Goal: Transaction & Acquisition: Purchase product/service

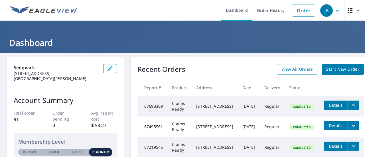
click at [333, 70] on span "Start New Order" at bounding box center [342, 69] width 33 height 7
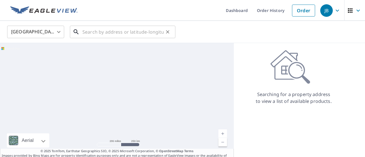
click at [87, 33] on input "text" at bounding box center [122, 32] width 81 height 16
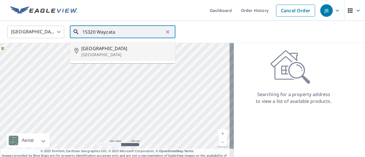
click at [88, 54] on p "[GEOGRAPHIC_DATA]" at bounding box center [126, 55] width 90 height 6
type input "[STREET_ADDRESS]"
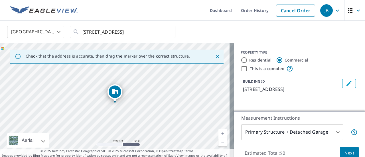
click at [355, 58] on div "PROPERTY TYPE Residential Commercial This is a complex BUILDING ID [STREET_ADDR…" at bounding box center [299, 72] width 131 height 59
drag, startPoint x: 355, startPoint y: 58, endPoint x: 356, endPoint y: 63, distance: 4.6
click at [356, 63] on div "PROPERTY TYPE Residential Commercial This is a complex BUILDING ID [STREET_ADDR…" at bounding box center [299, 72] width 131 height 59
click at [215, 55] on icon "Close" at bounding box center [218, 57] width 6 height 6
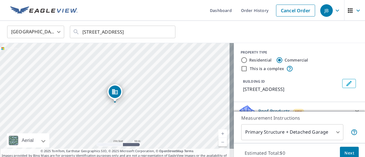
click at [218, 133] on link "Current Level 17, Zoom In" at bounding box center [222, 133] width 9 height 9
click at [218, 133] on link "Current Level 18, Zoom In" at bounding box center [222, 133] width 9 height 9
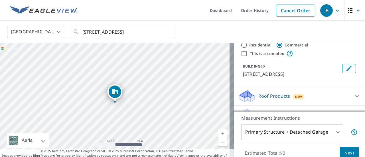
scroll to position [27, 0]
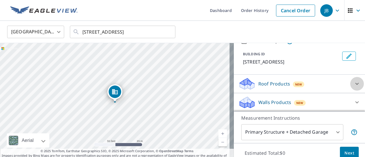
click at [353, 83] on icon at bounding box center [356, 83] width 7 height 7
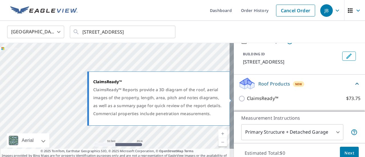
click at [238, 99] on input "ClaimsReady™ $73.75" at bounding box center [242, 98] width 9 height 7
checkbox input "true"
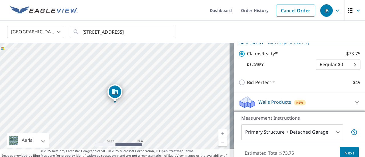
scroll to position [20, 0]
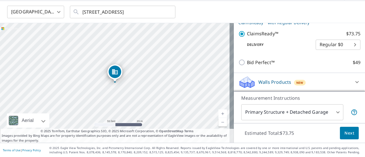
click at [333, 114] on body "JB JB Dashboard Order History Cancel Order JB [GEOGRAPHIC_DATA] [GEOGRAPHIC_DAT…" at bounding box center [182, 78] width 365 height 157
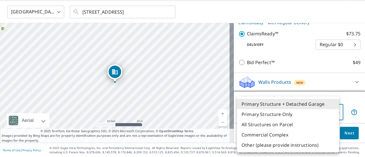
click at [326, 117] on li "Primary Structure Only" at bounding box center [288, 114] width 102 height 10
type input "2"
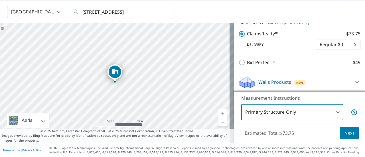
click at [349, 132] on span "Next" at bounding box center [349, 133] width 10 height 7
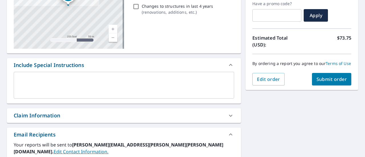
scroll to position [99, 0]
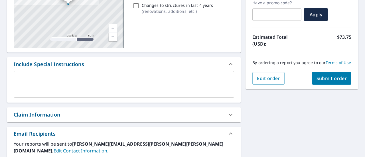
click at [228, 114] on icon at bounding box center [230, 114] width 7 height 7
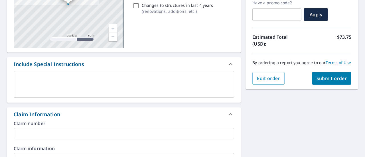
click at [80, 136] on input "text" at bounding box center [124, 133] width 220 height 11
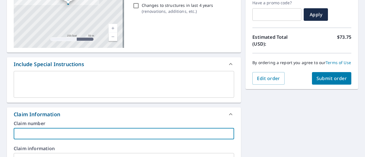
paste input "Y00029632"
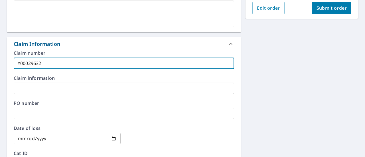
scroll to position [176, 0]
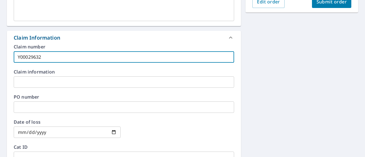
type input "Y00029632"
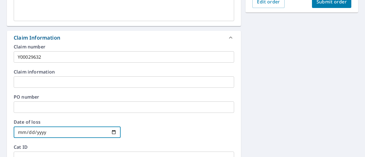
click at [113, 133] on input "date" at bounding box center [67, 132] width 107 height 11
type input "[DATE]"
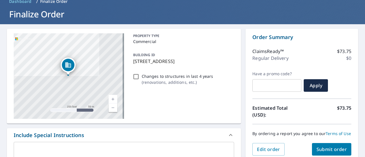
scroll to position [28, 0]
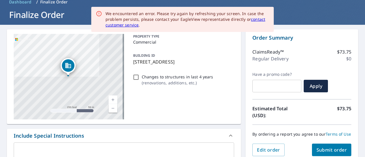
click at [158, 25] on div "We encountered an error. Please try again by refreshing your screen. In case th…" at bounding box center [187, 19] width 164 height 17
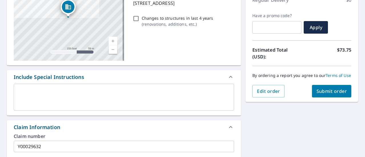
scroll to position [87, 0]
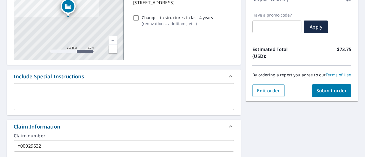
click at [328, 94] on span "Submit order" at bounding box center [331, 91] width 31 height 6
